Goal: Task Accomplishment & Management: Manage account settings

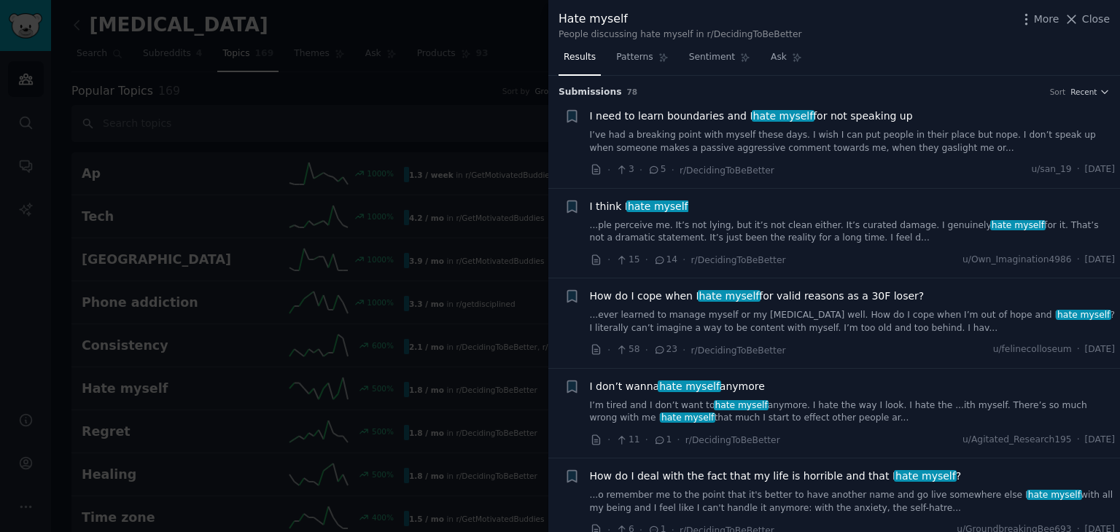
click at [487, 16] on div at bounding box center [560, 266] width 1120 height 532
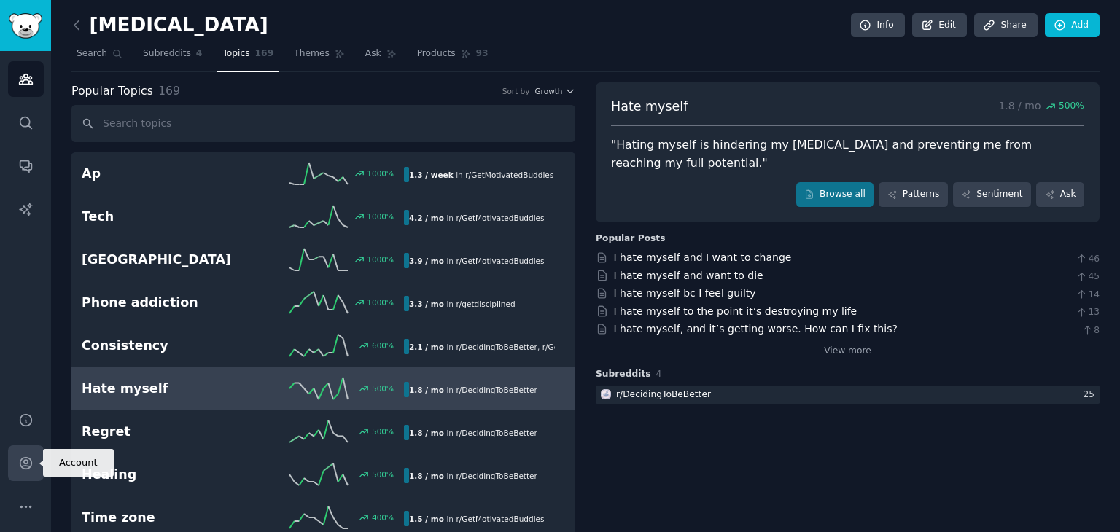
click at [31, 457] on icon "Sidebar" at bounding box center [25, 463] width 15 height 15
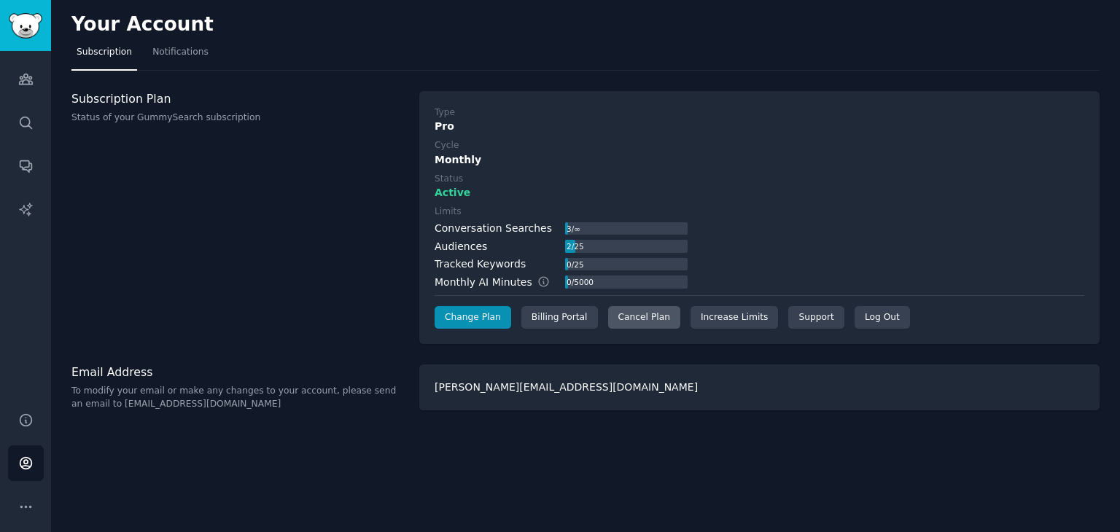
click at [628, 310] on div "Cancel Plan" at bounding box center [644, 317] width 72 height 23
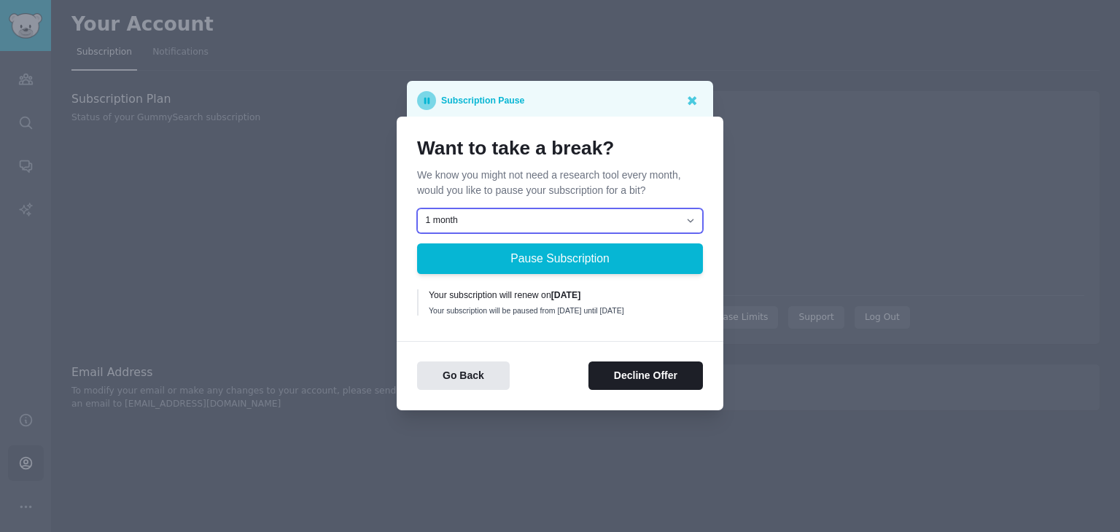
click at [532, 217] on select "1 month 2 months 3 months Choose a custom date to resume" at bounding box center [560, 221] width 286 height 25
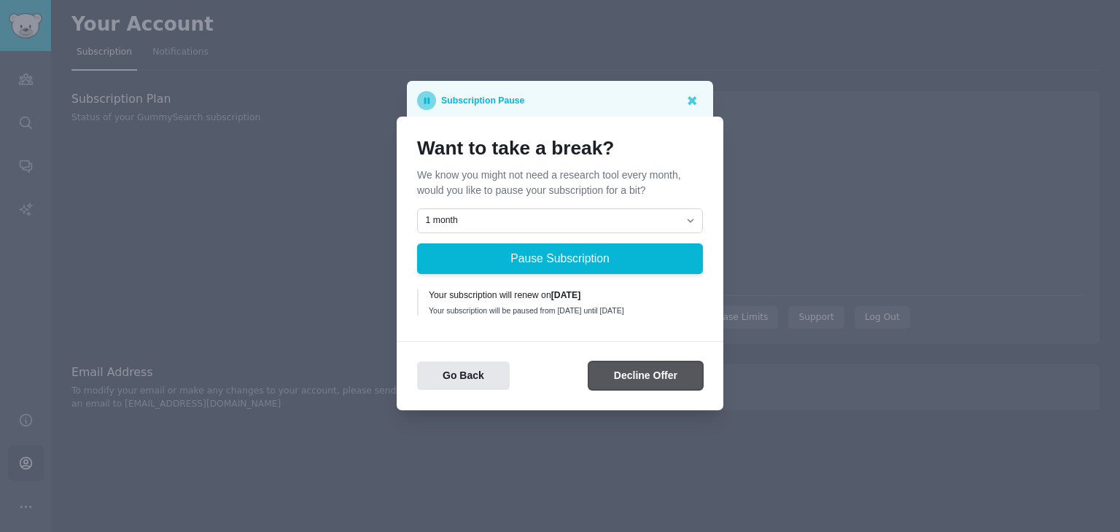
click at [601, 390] on button "Decline Offer" at bounding box center [646, 376] width 115 height 28
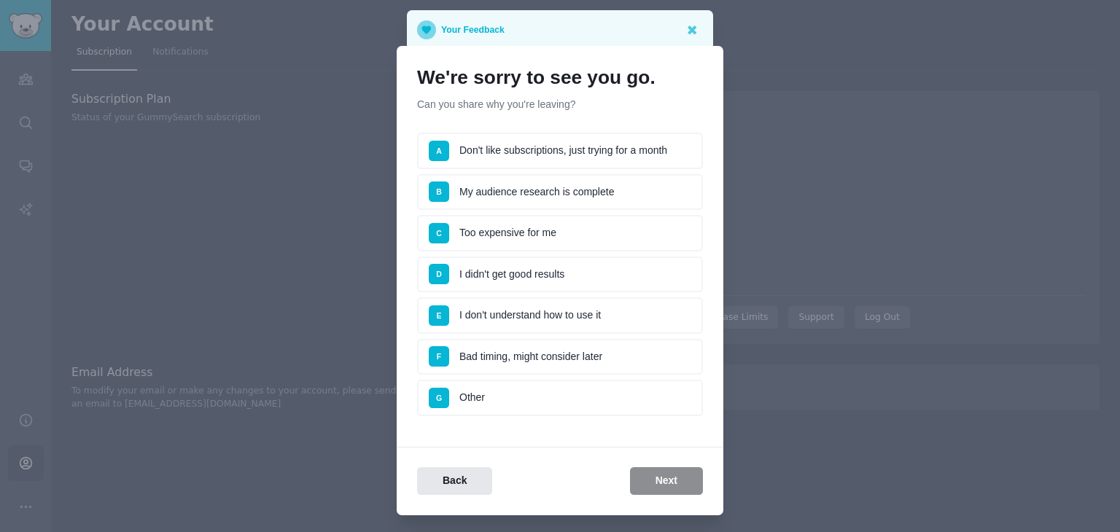
click at [532, 225] on li "C Too expensive for me" at bounding box center [560, 233] width 286 height 36
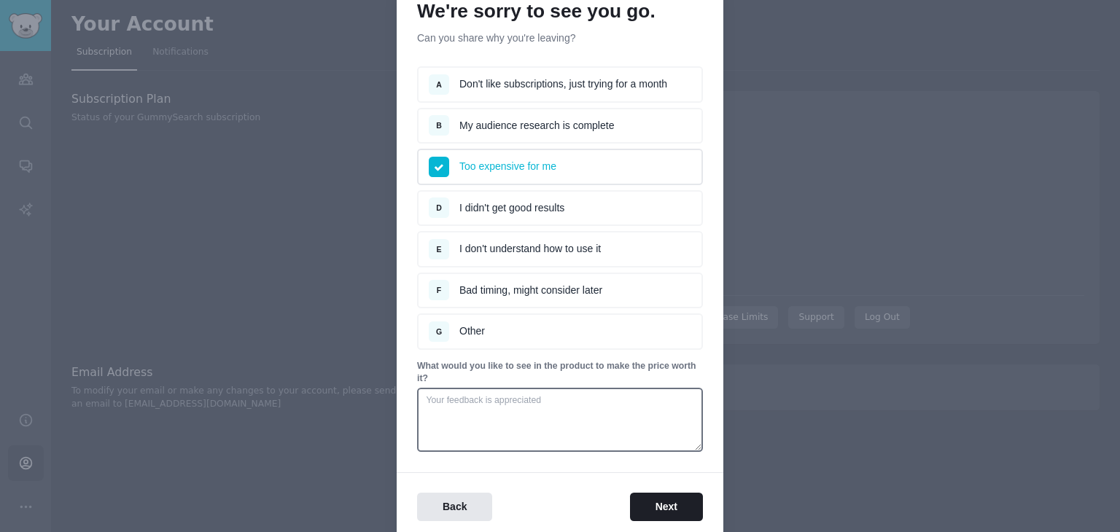
scroll to position [65, 0]
click at [530, 82] on li "A Don't like subscriptions, just trying for a month" at bounding box center [560, 86] width 286 height 36
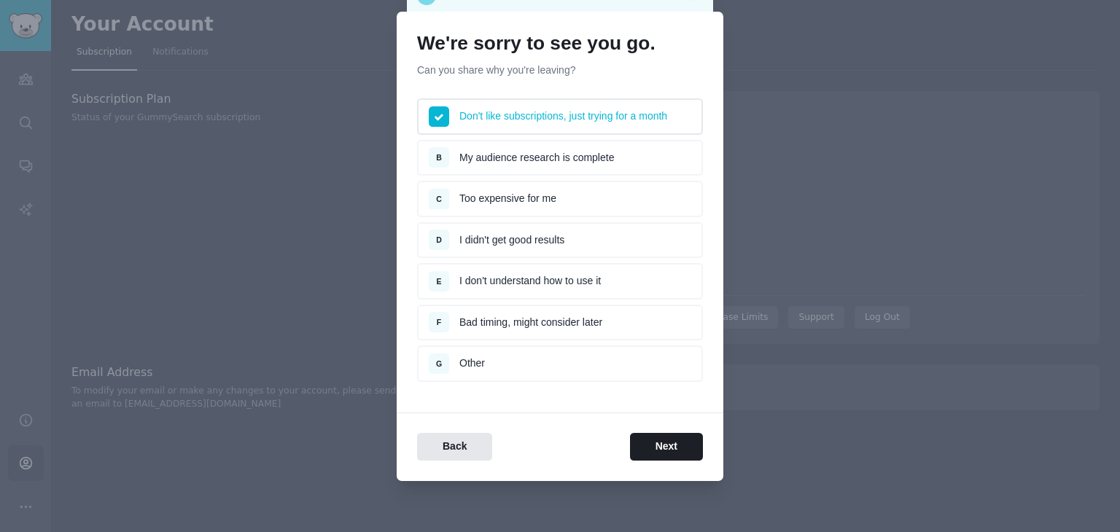
scroll to position [30, 0]
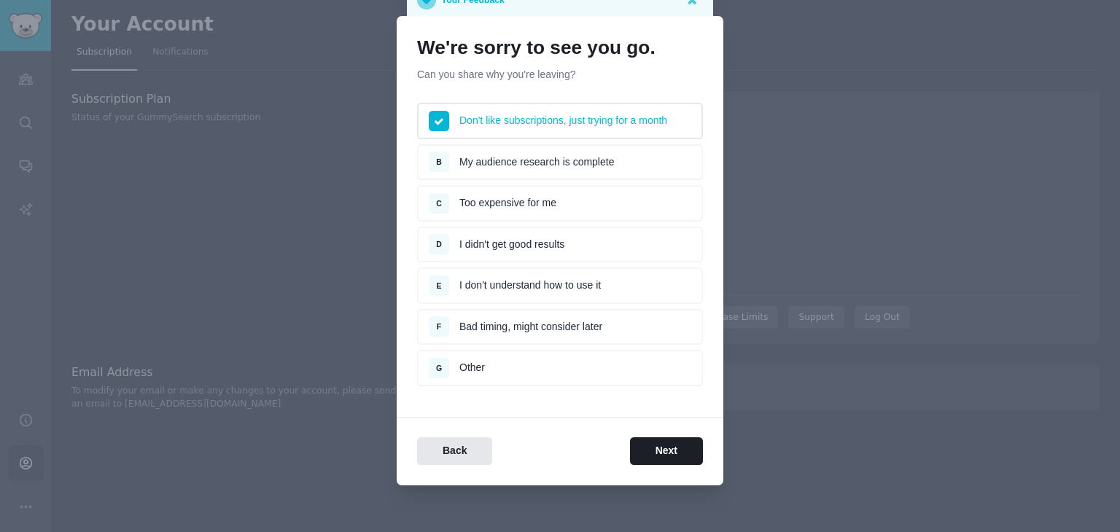
click at [516, 161] on li "B My audience research is complete" at bounding box center [560, 162] width 286 height 36
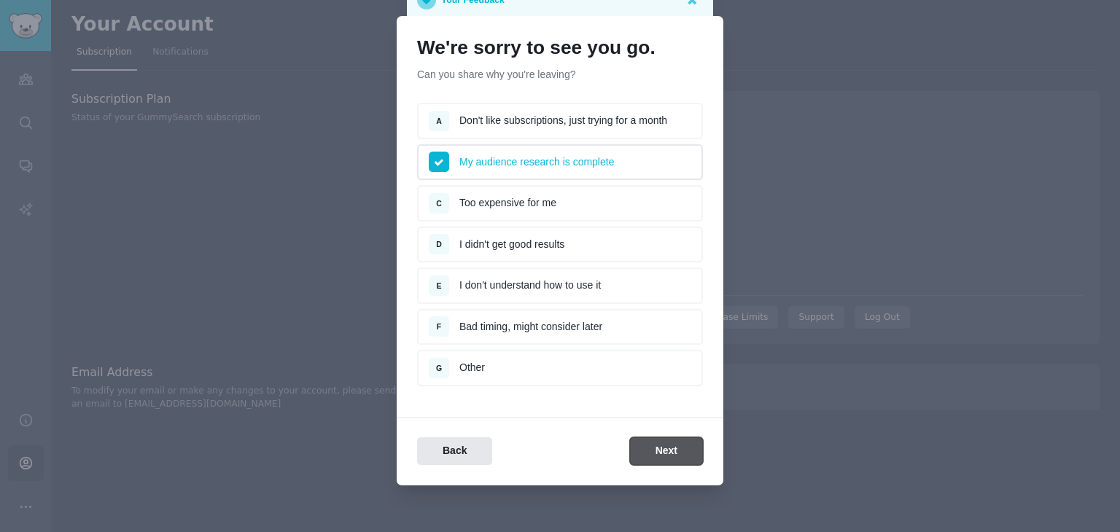
click at [648, 438] on button "Next" at bounding box center [666, 452] width 73 height 28
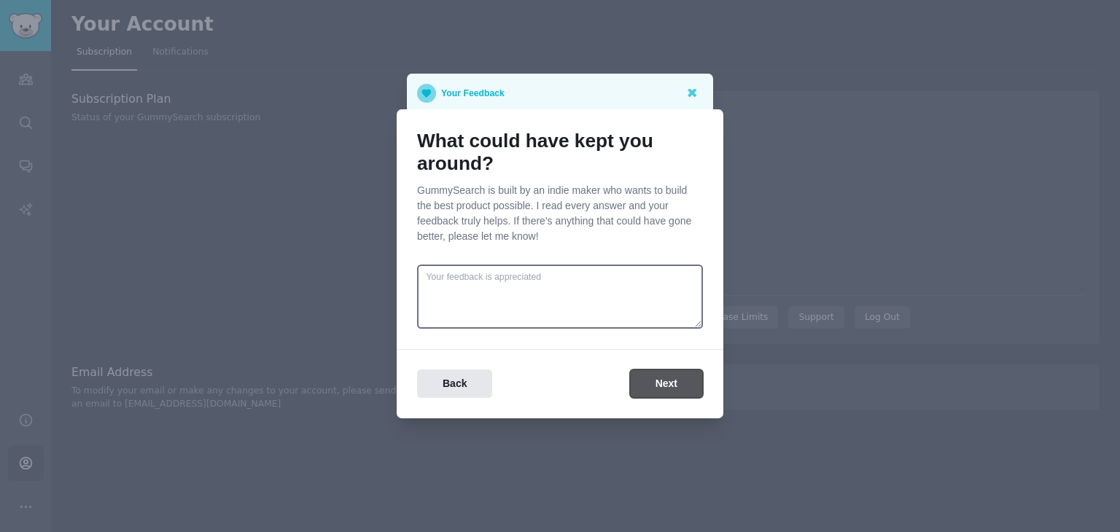
scroll to position [0, 0]
click at [657, 370] on button "Next" at bounding box center [666, 384] width 73 height 28
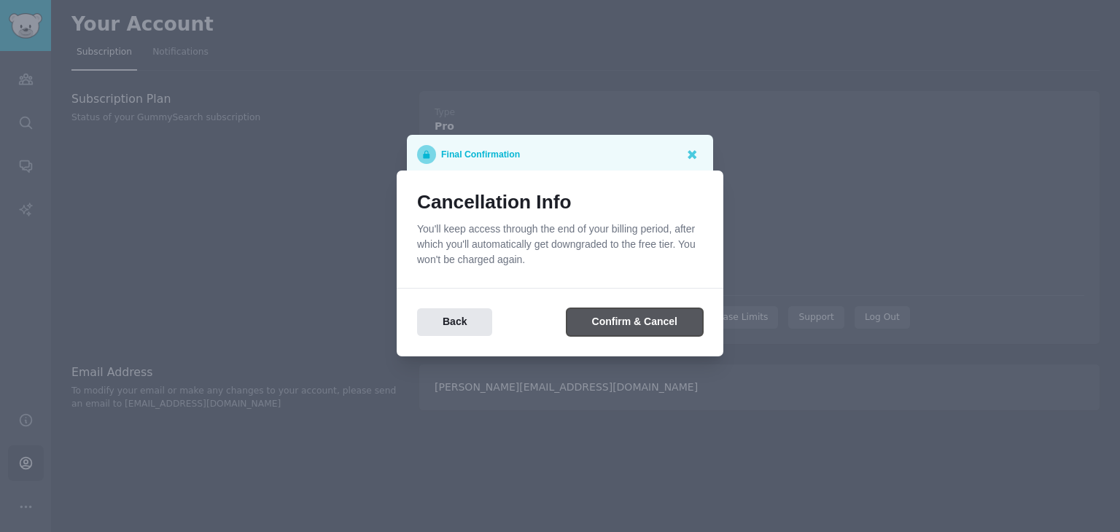
click at [650, 330] on button "Confirm & Cancel" at bounding box center [635, 323] width 136 height 28
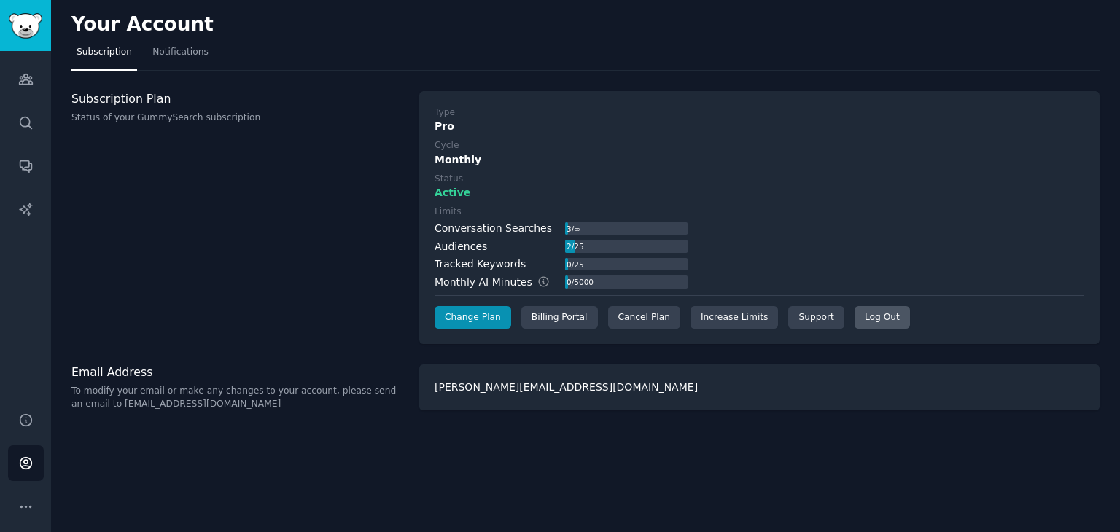
click at [855, 315] on div "Log Out" at bounding box center [882, 317] width 55 height 23
